Goal: Task Accomplishment & Management: Manage account settings

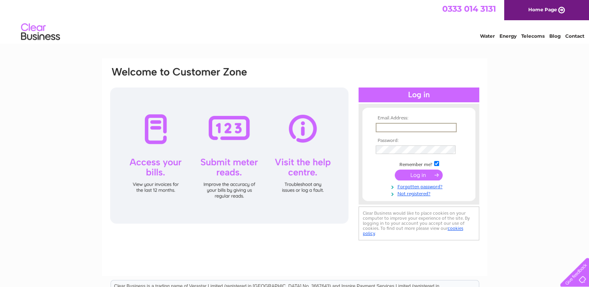
type input "wathen528@aol.com"
click at [395, 169] on input "submit" at bounding box center [419, 174] width 48 height 11
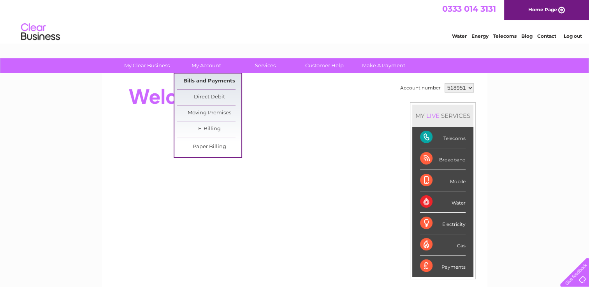
click at [209, 86] on link "Bills and Payments" at bounding box center [209, 82] width 64 height 16
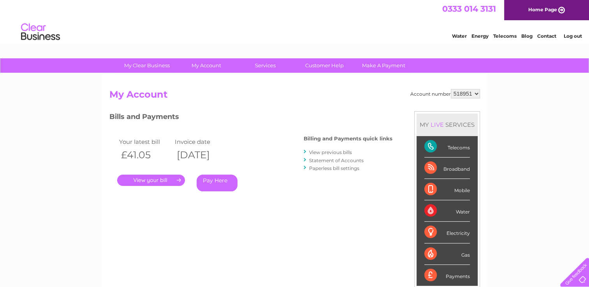
click at [160, 177] on link "." at bounding box center [151, 180] width 68 height 11
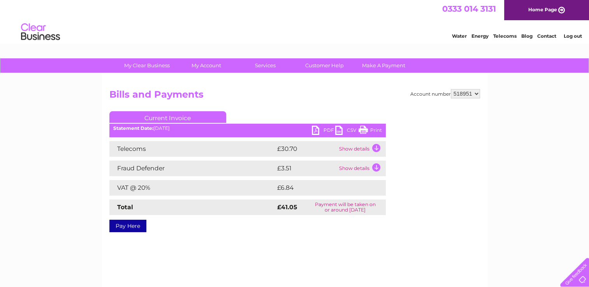
click at [323, 128] on link "PDF" at bounding box center [323, 131] width 23 height 11
click at [568, 38] on link "Log out" at bounding box center [572, 36] width 18 height 6
